Goal: Navigation & Orientation: Find specific page/section

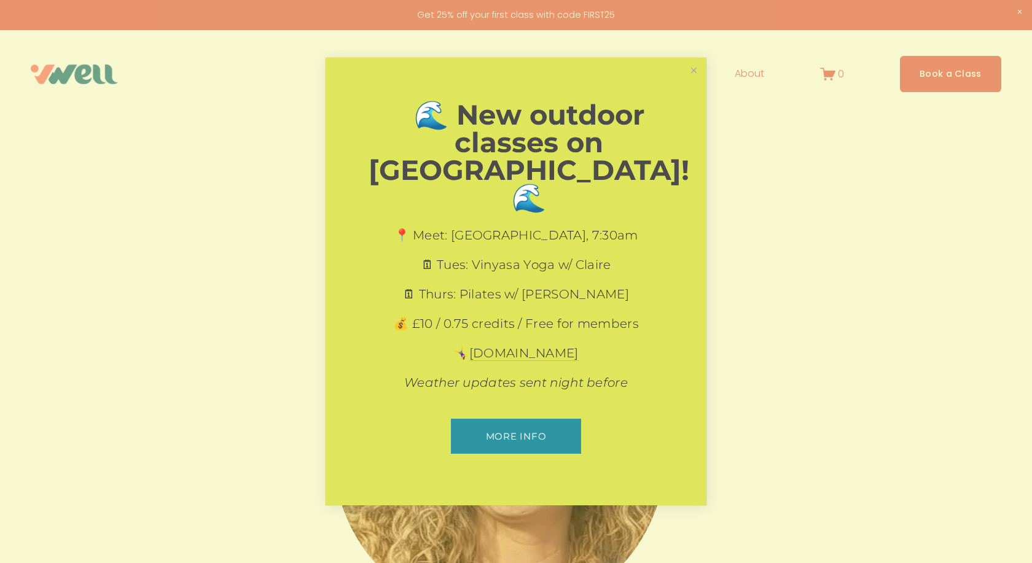
scroll to position [5, 0]
click at [699, 81] on link "Close" at bounding box center [693, 70] width 21 height 21
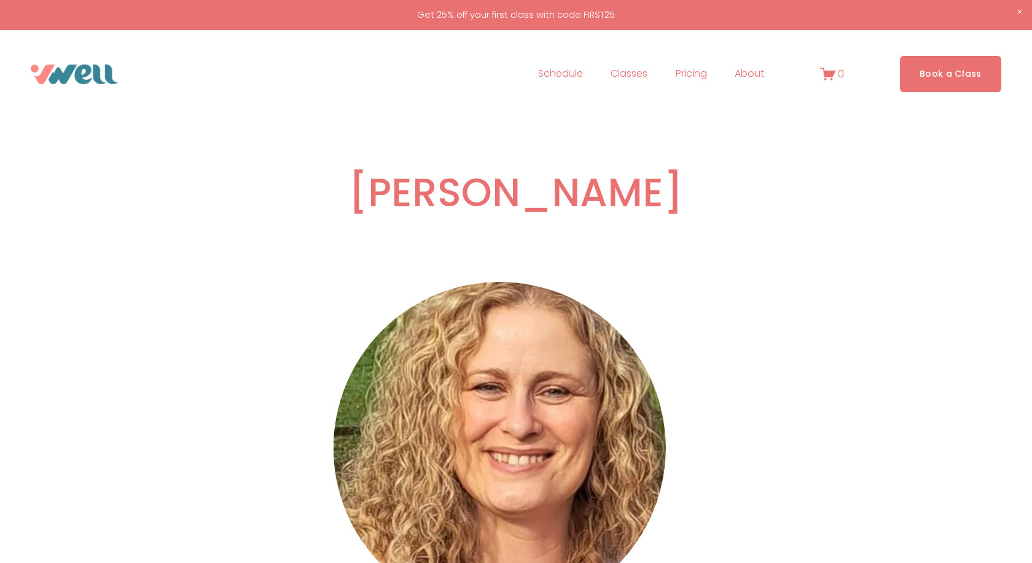
click at [744, 74] on span "About" at bounding box center [748, 74] width 29 height 18
click at [0, 0] on span "Our Team" at bounding box center [0, 0] width 0 height 0
